Goal: Navigation & Orientation: Find specific page/section

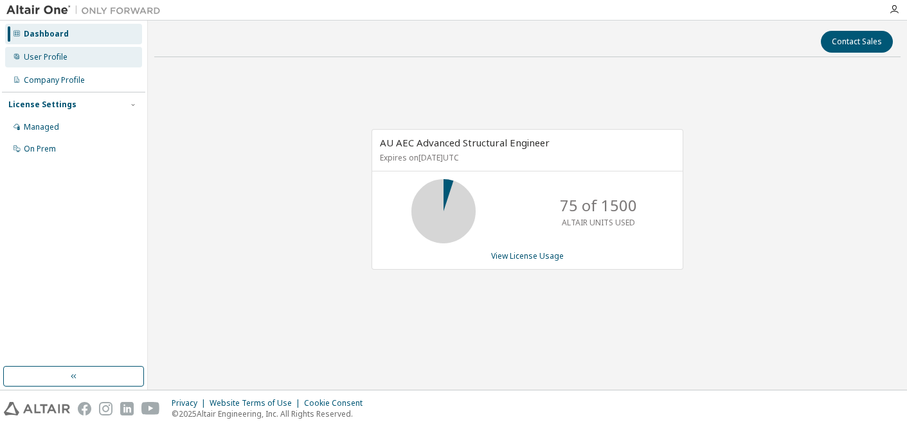
click at [56, 52] on div "User Profile" at bounding box center [46, 57] width 44 height 10
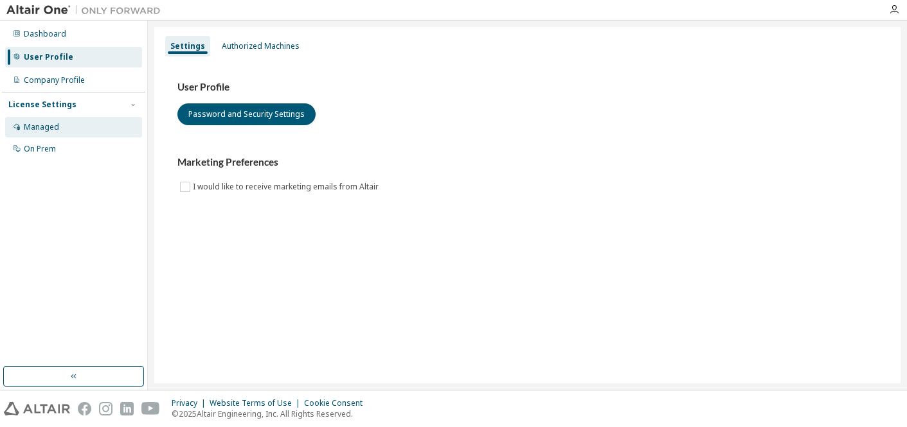
click at [57, 121] on div "Managed" at bounding box center [73, 127] width 137 height 21
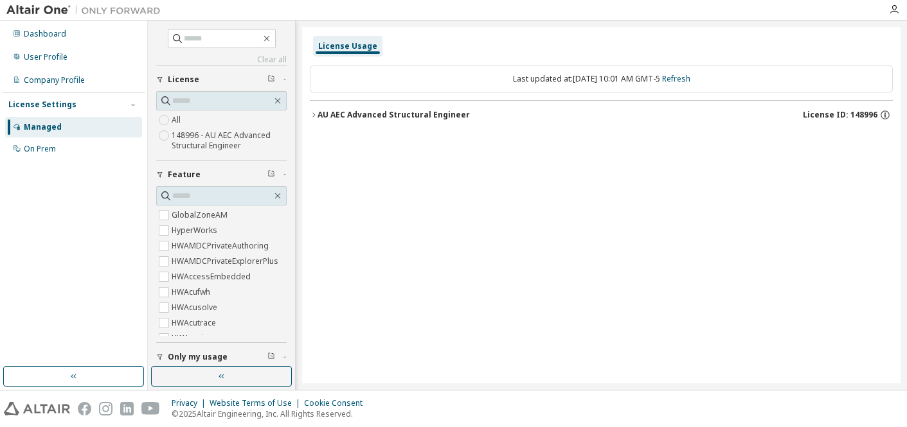
click at [314, 114] on icon "button" at bounding box center [313, 114] width 3 height 4
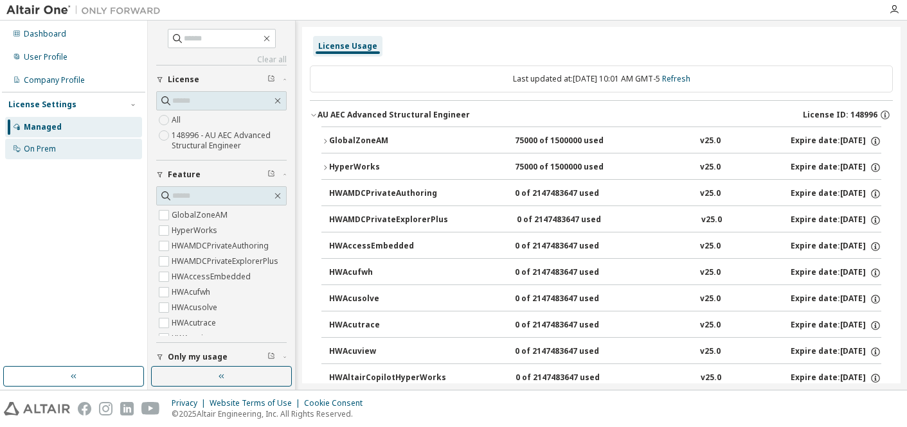
click at [36, 156] on div "On Prem" at bounding box center [73, 149] width 137 height 21
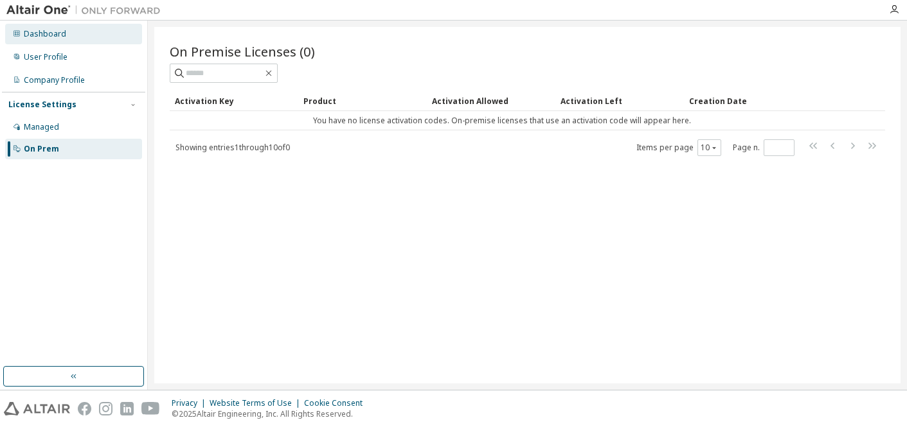
click at [53, 37] on div "Dashboard" at bounding box center [45, 34] width 42 height 10
